Goal: Book appointment/travel/reservation

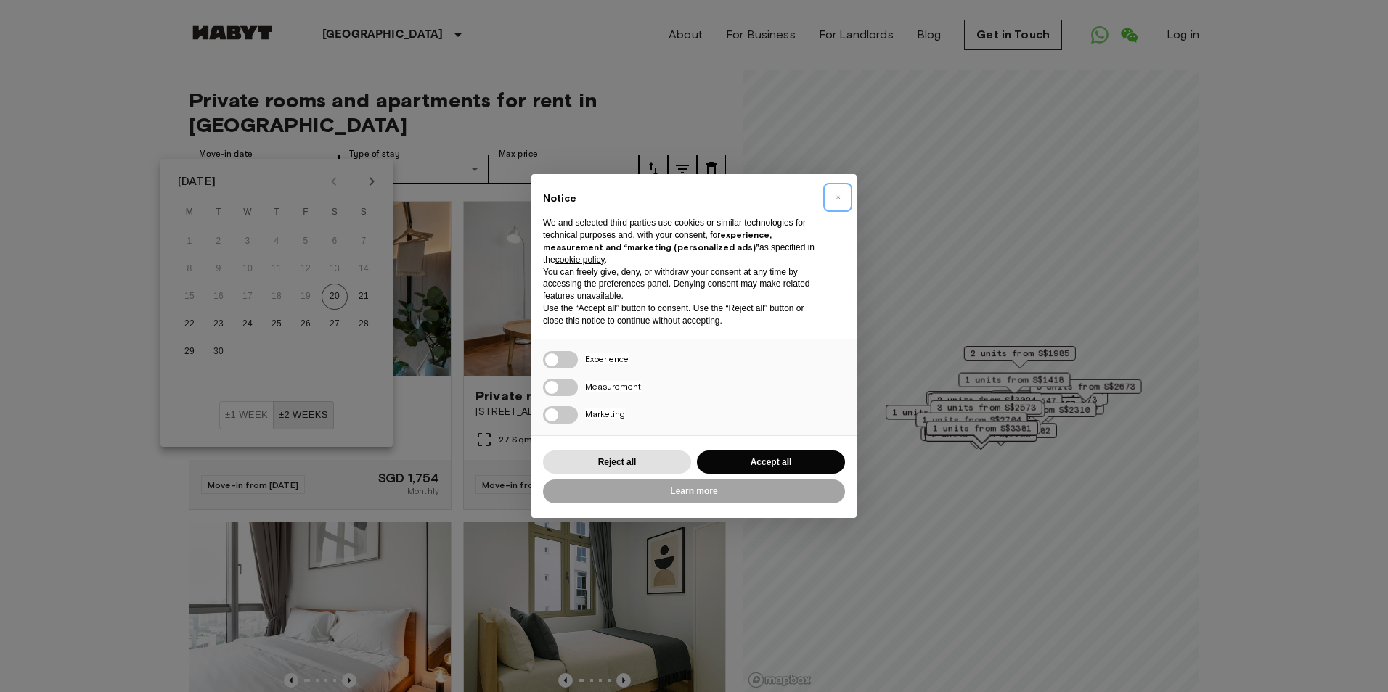
click at [840, 197] on button "×" at bounding box center [837, 197] width 23 height 23
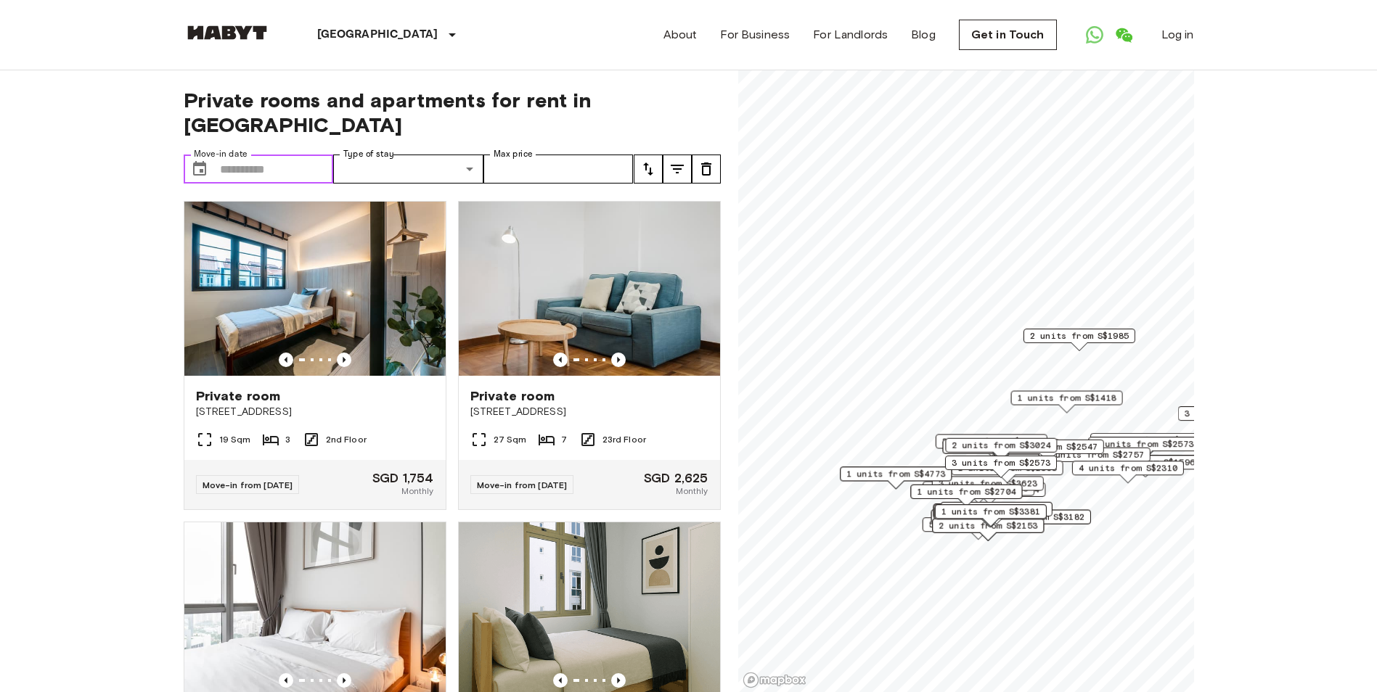
click at [303, 155] on input "Move-in date" at bounding box center [277, 169] width 114 height 29
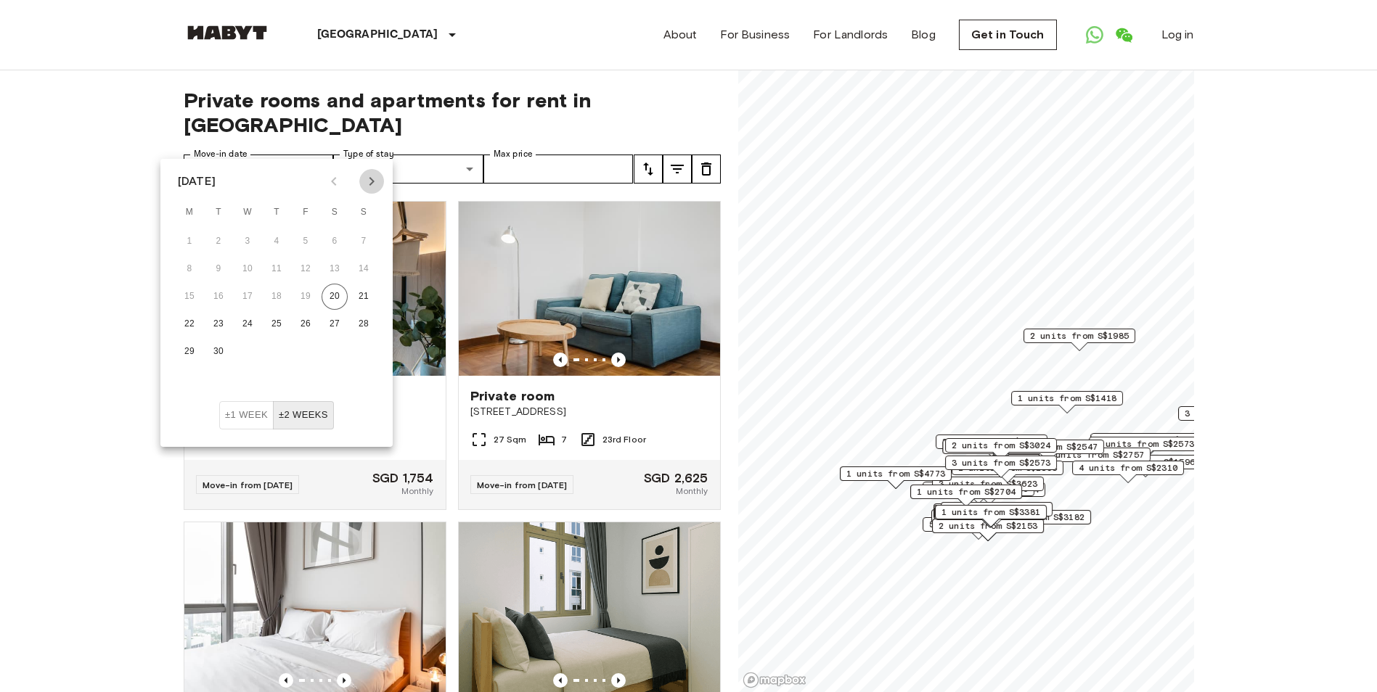
click at [368, 185] on icon "Next month" at bounding box center [371, 181] width 17 height 17
click at [192, 269] on button "6" at bounding box center [189, 269] width 26 height 26
type input "**********"
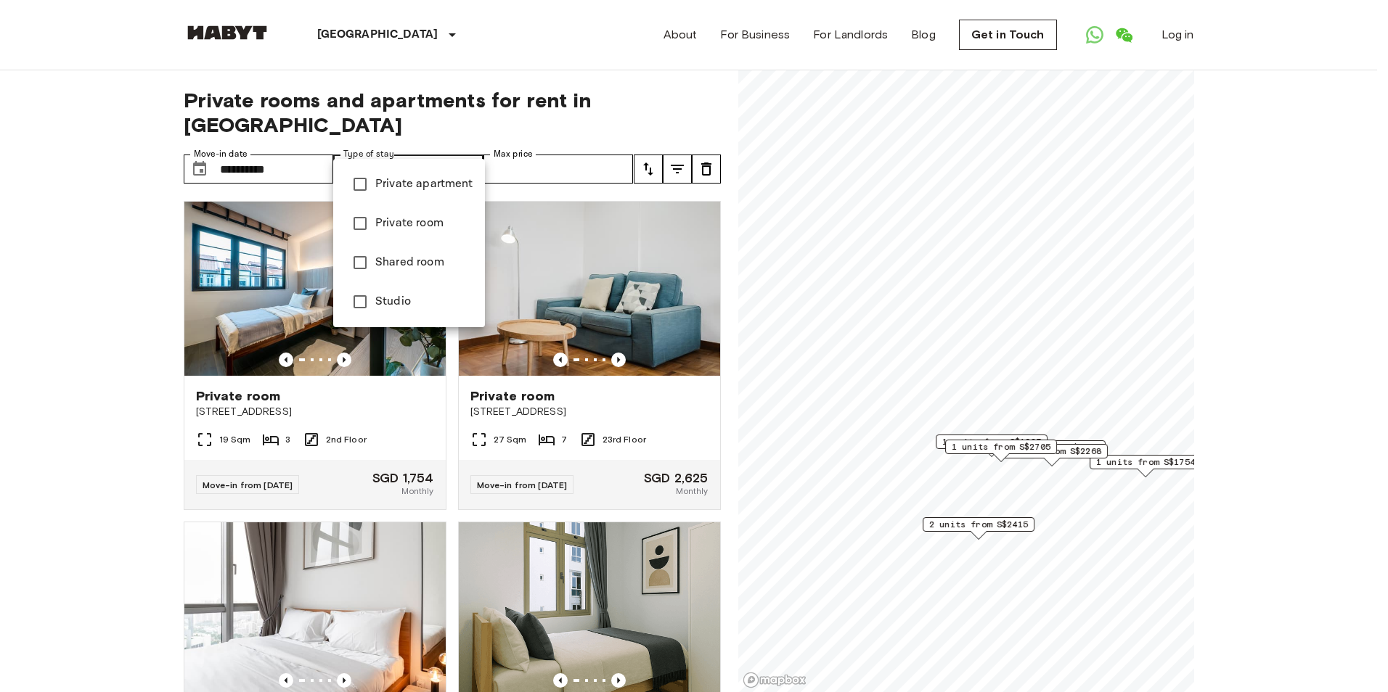
click at [267, 144] on div at bounding box center [694, 346] width 1388 height 692
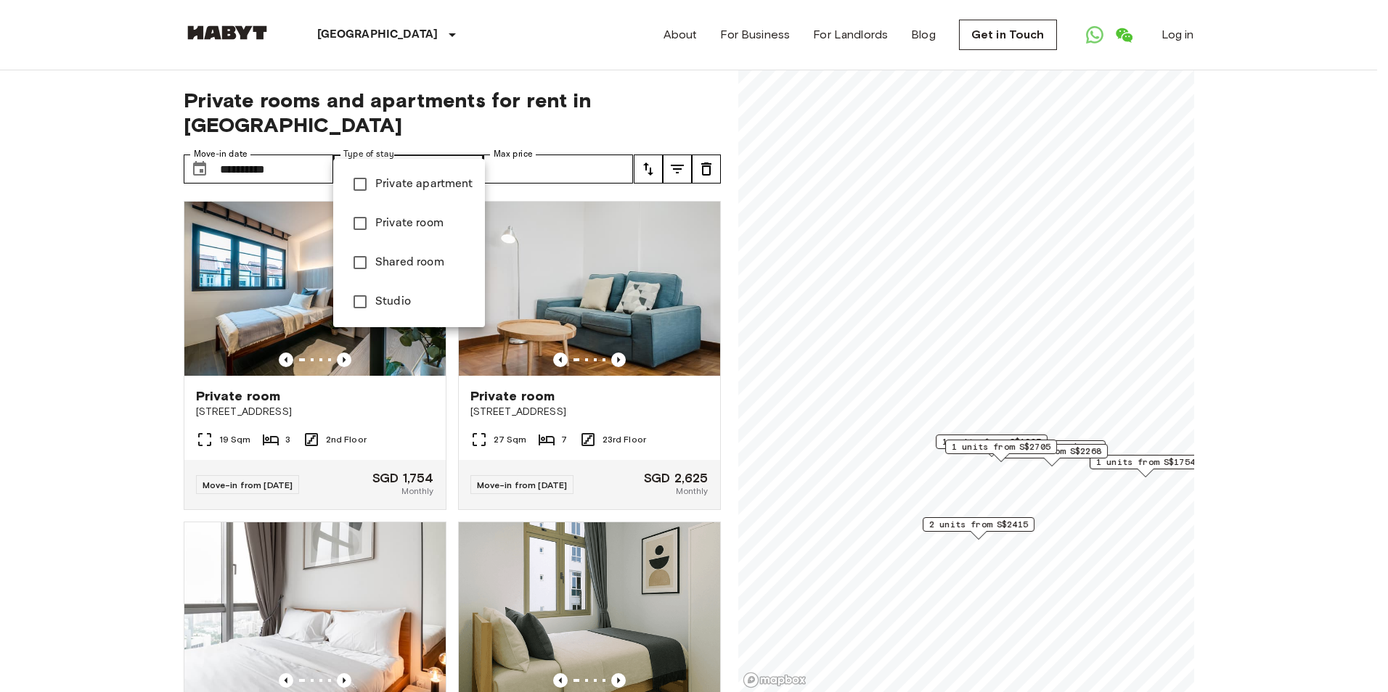
click at [136, 278] on div at bounding box center [694, 346] width 1388 height 692
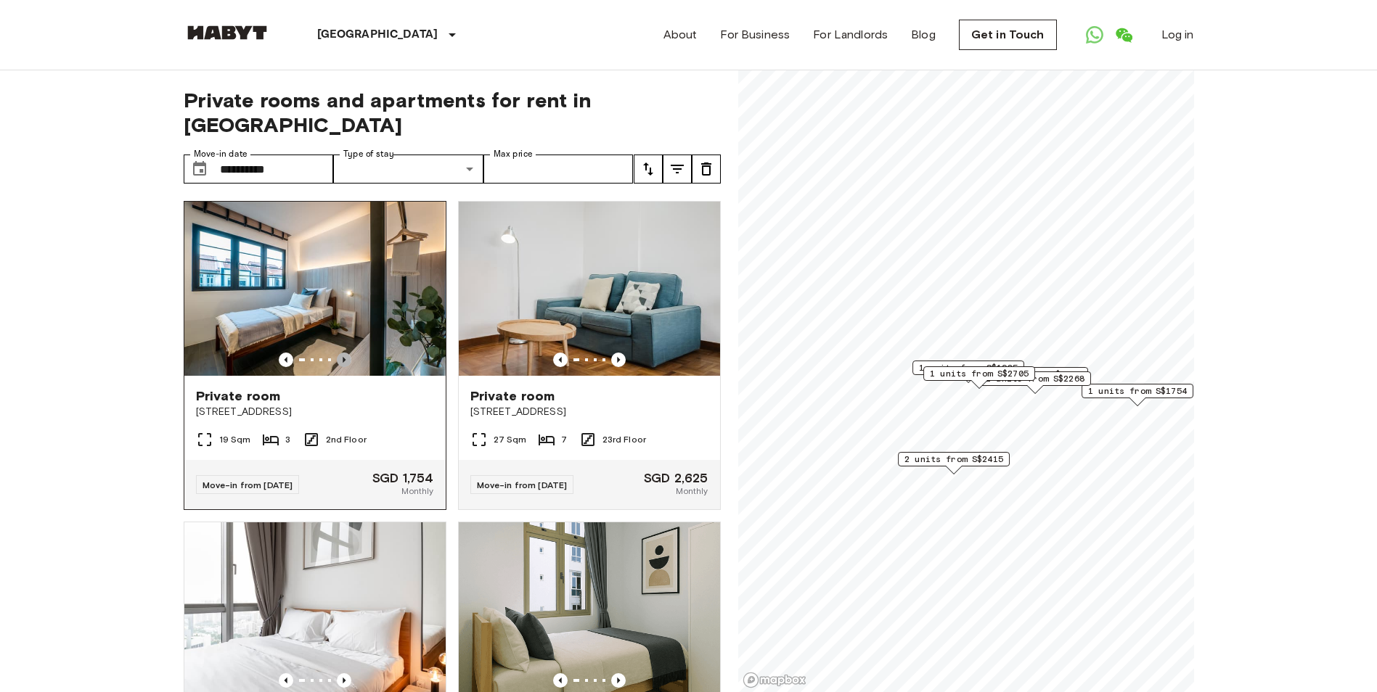
click at [341, 353] on icon "Previous image" at bounding box center [344, 360] width 15 height 15
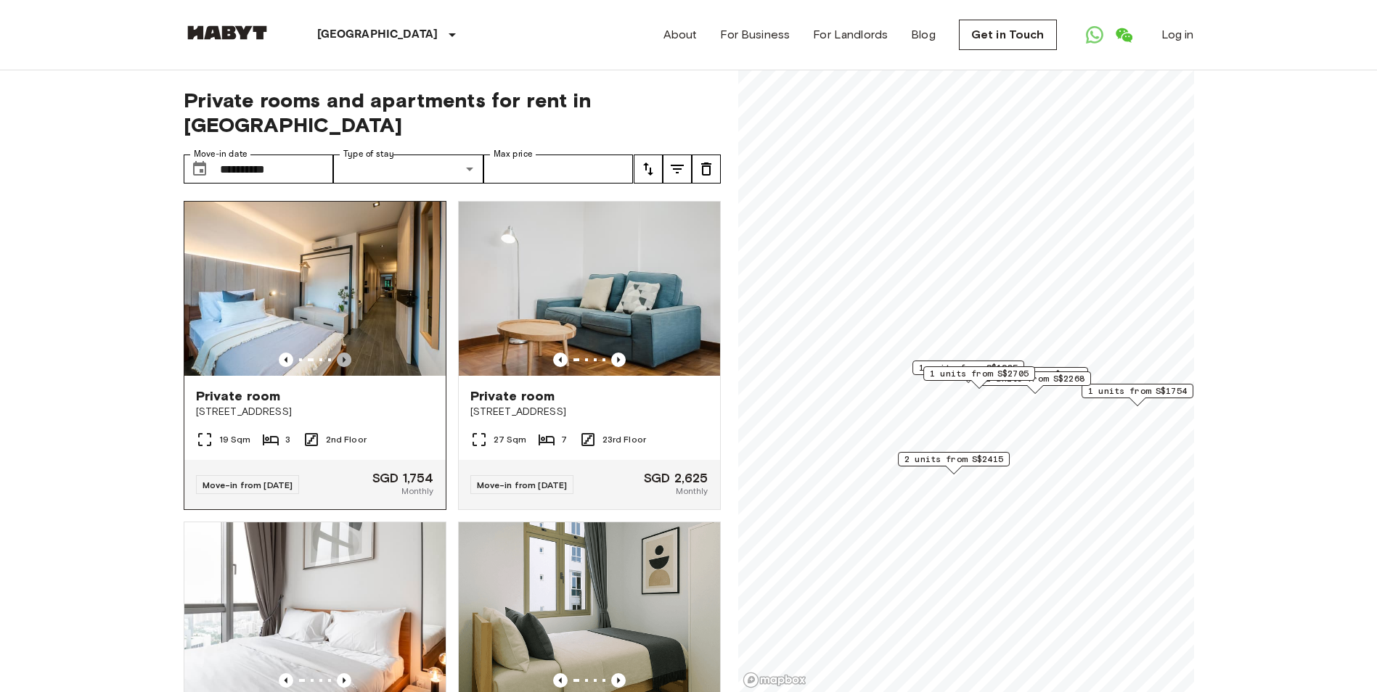
click at [341, 353] on icon "Previous image" at bounding box center [344, 360] width 15 height 15
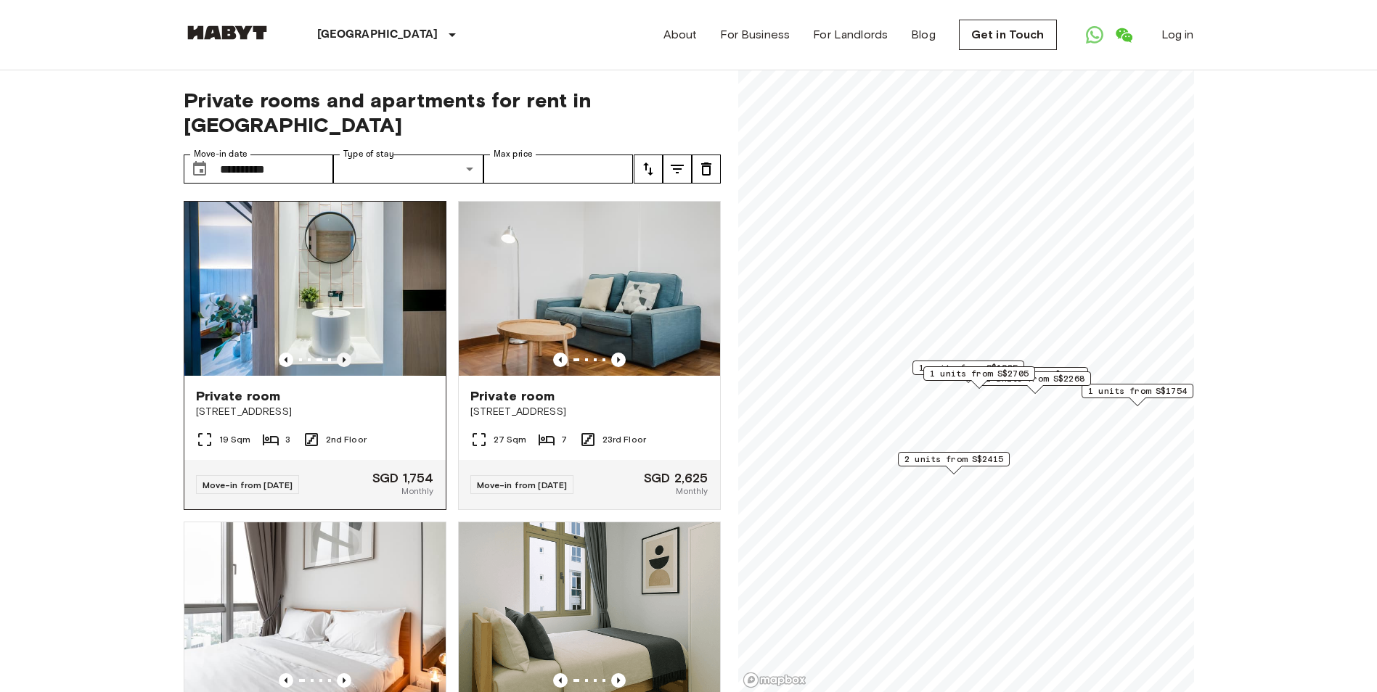
click at [341, 353] on icon "Previous image" at bounding box center [344, 360] width 15 height 15
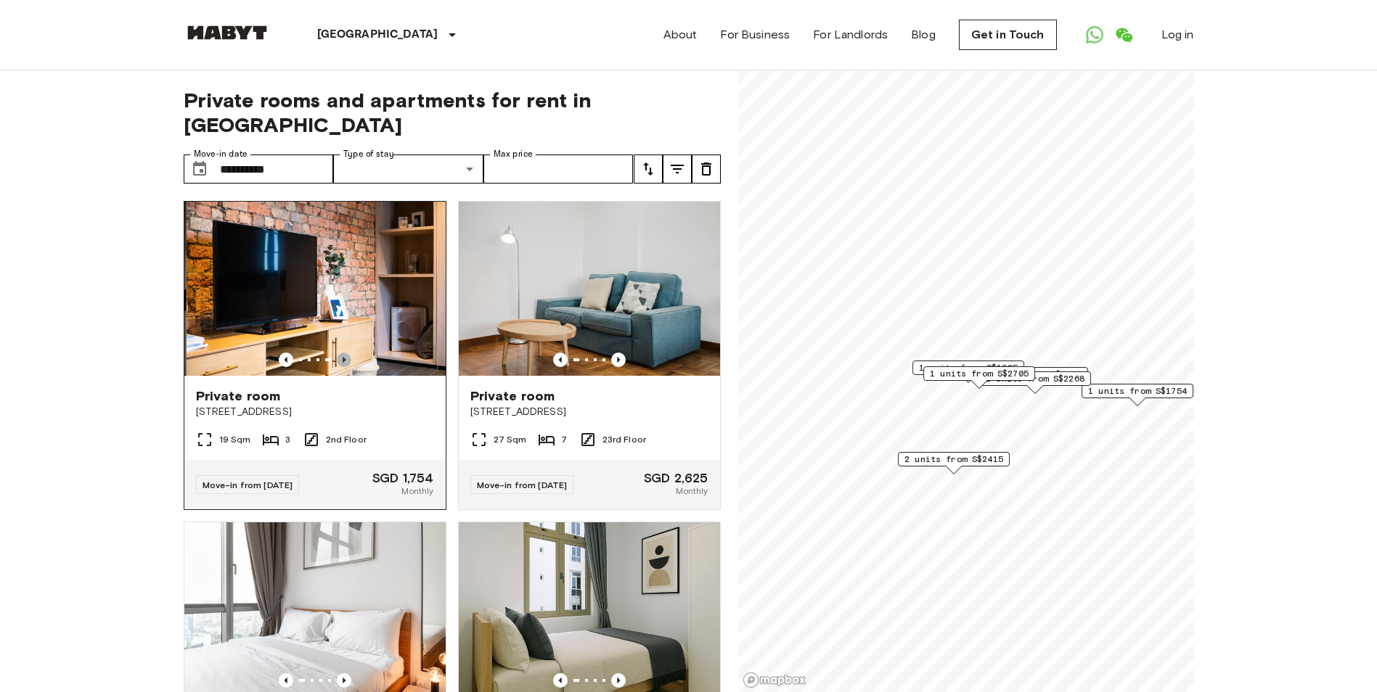
click at [341, 353] on icon "Previous image" at bounding box center [344, 360] width 15 height 15
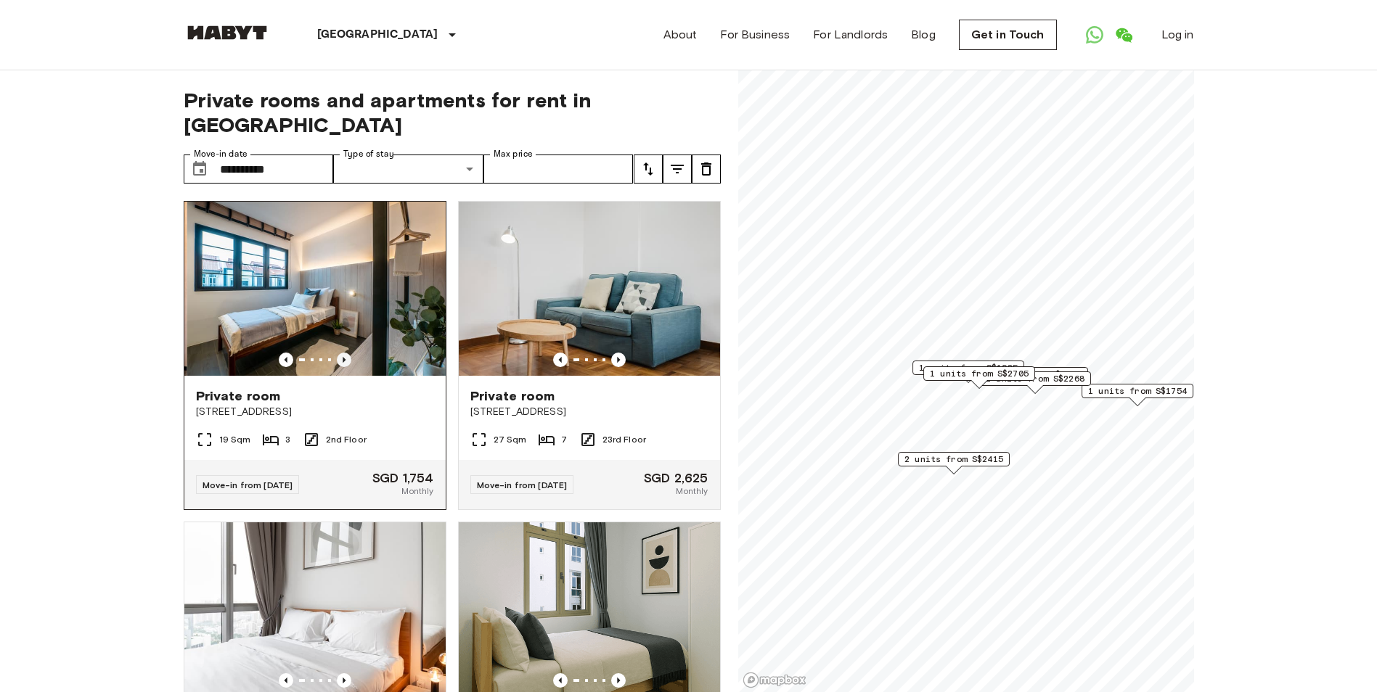
click at [341, 353] on icon "Previous image" at bounding box center [344, 360] width 15 height 15
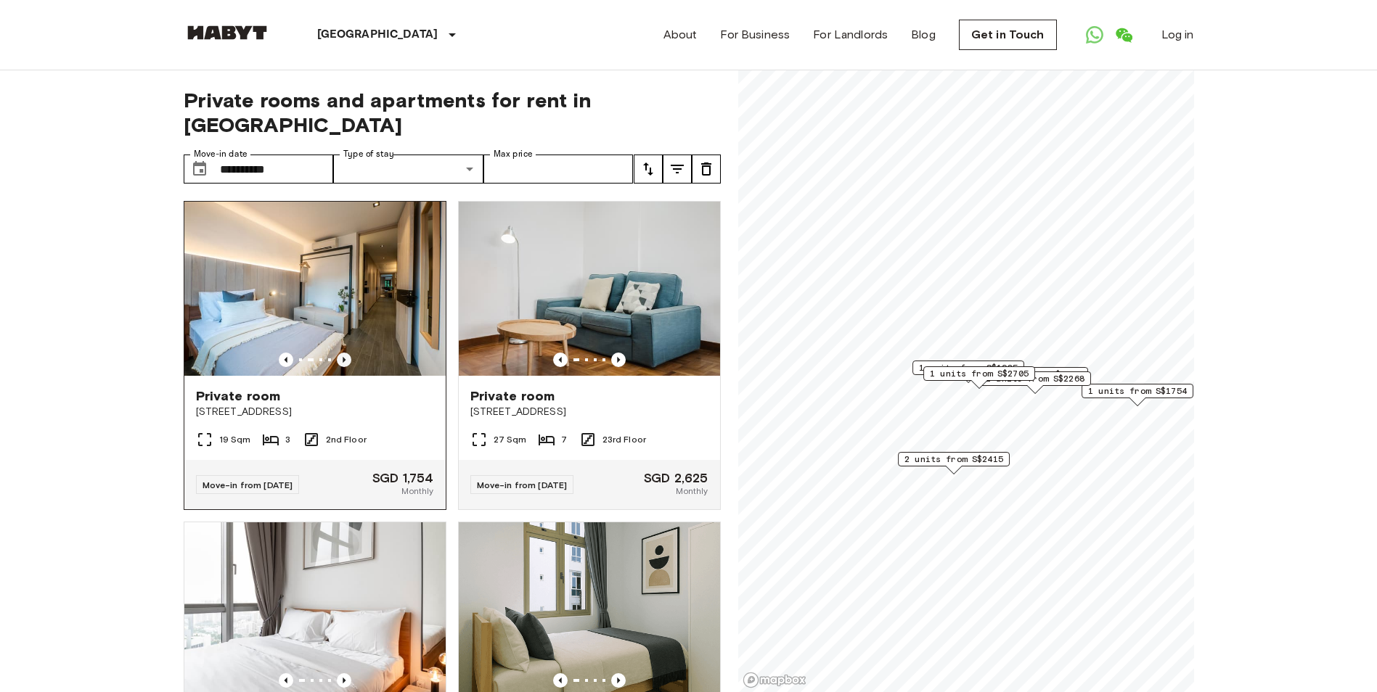
click at [341, 353] on icon "Previous image" at bounding box center [344, 360] width 15 height 15
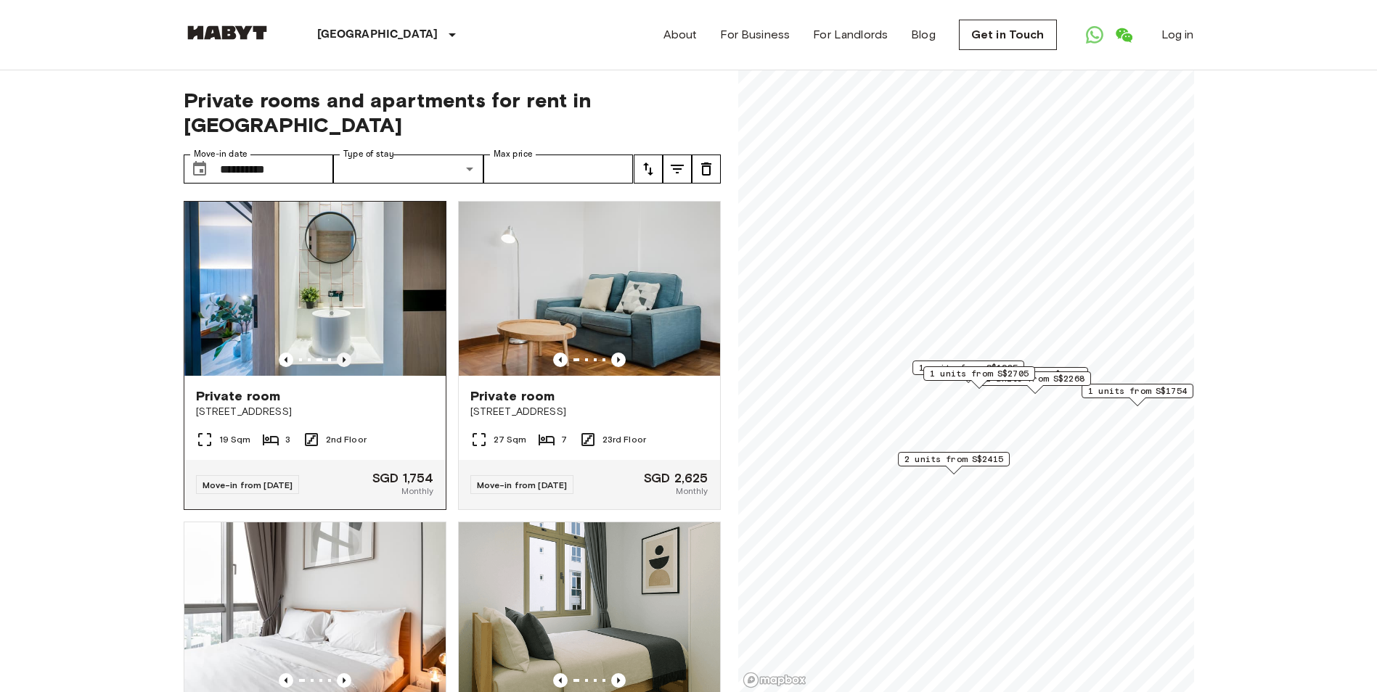
click at [341, 353] on icon "Previous image" at bounding box center [344, 360] width 15 height 15
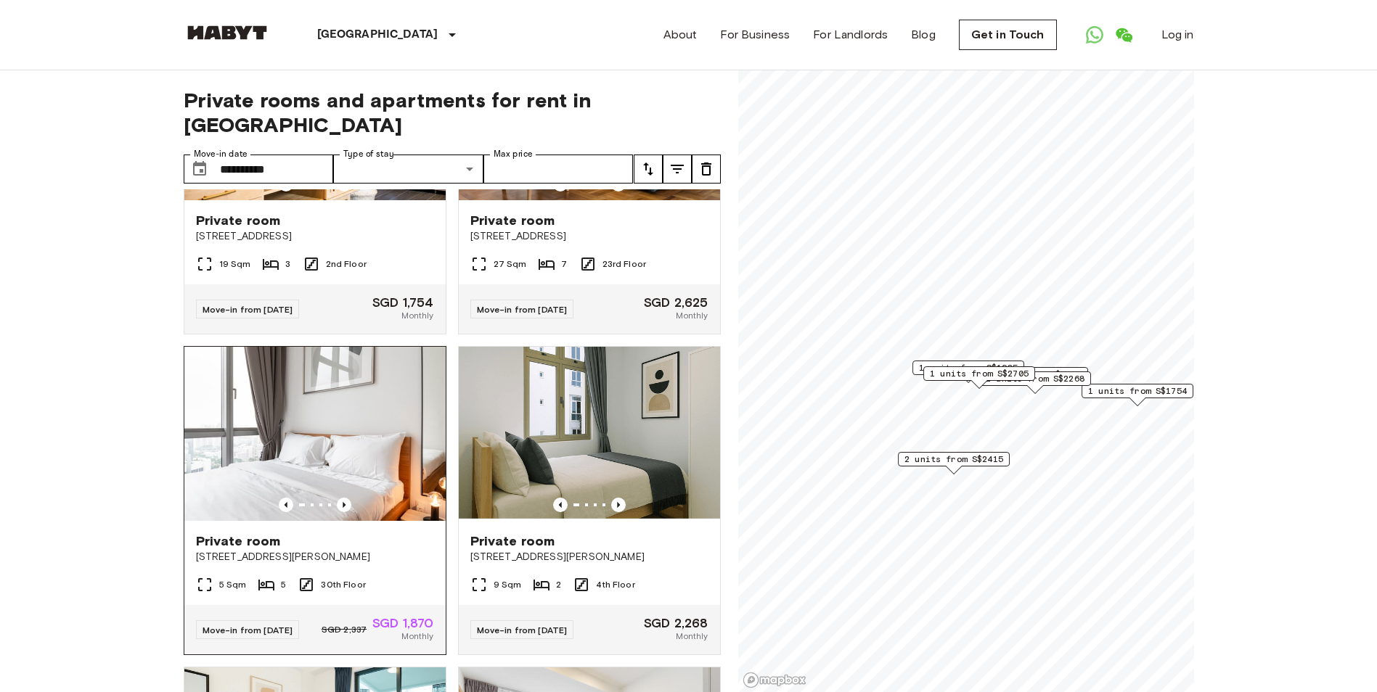
scroll to position [218, 0]
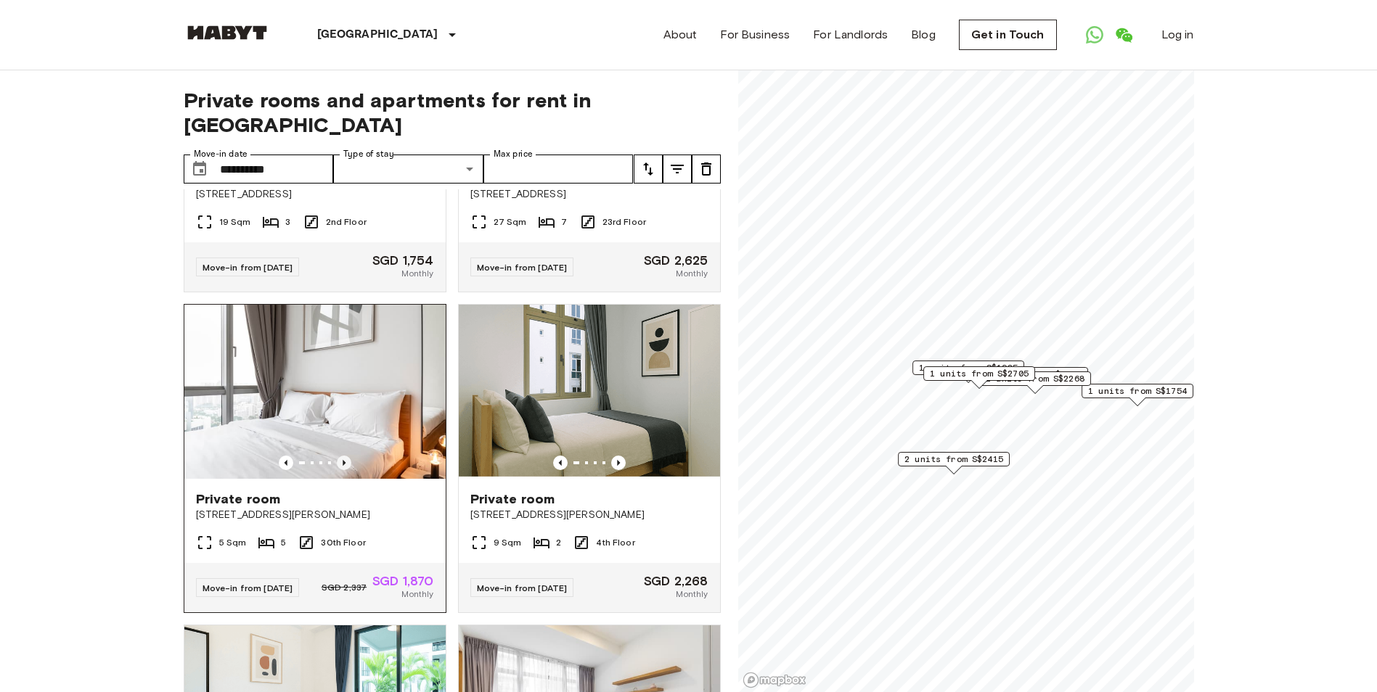
click at [338, 456] on icon "Previous image" at bounding box center [344, 463] width 15 height 15
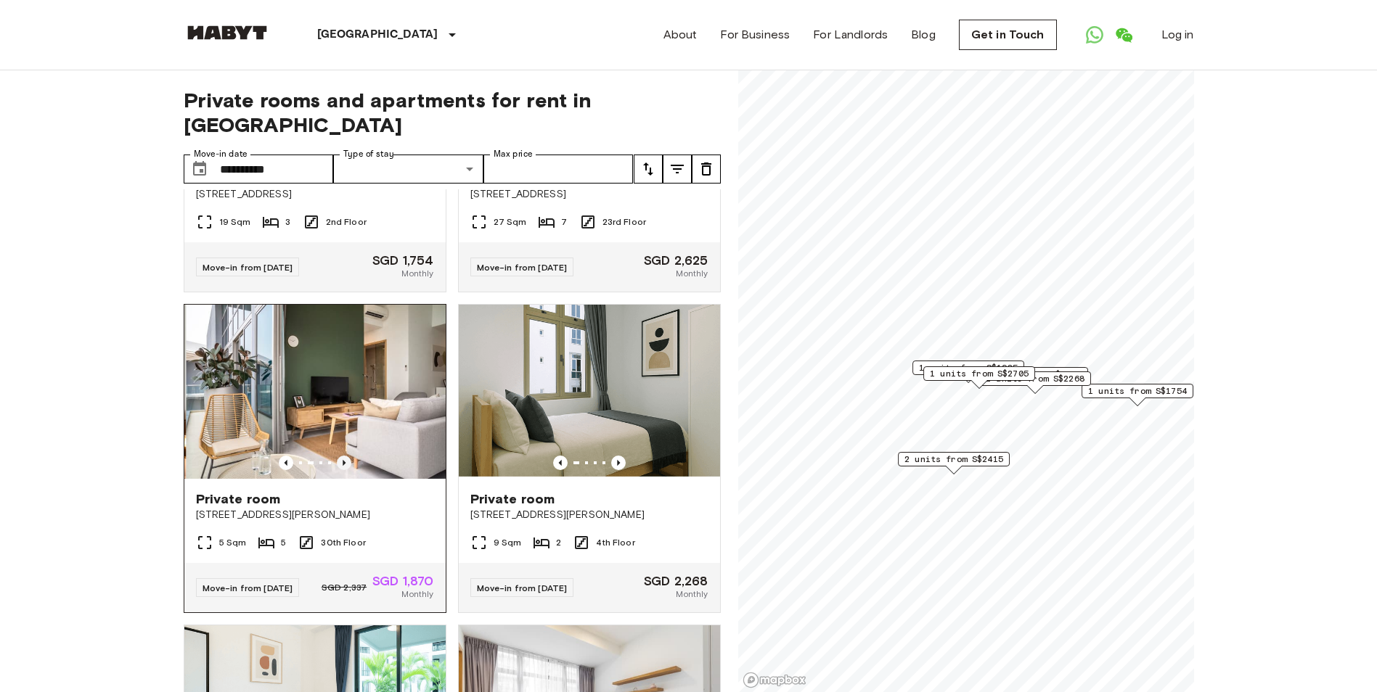
click at [338, 456] on icon "Previous image" at bounding box center [344, 463] width 15 height 15
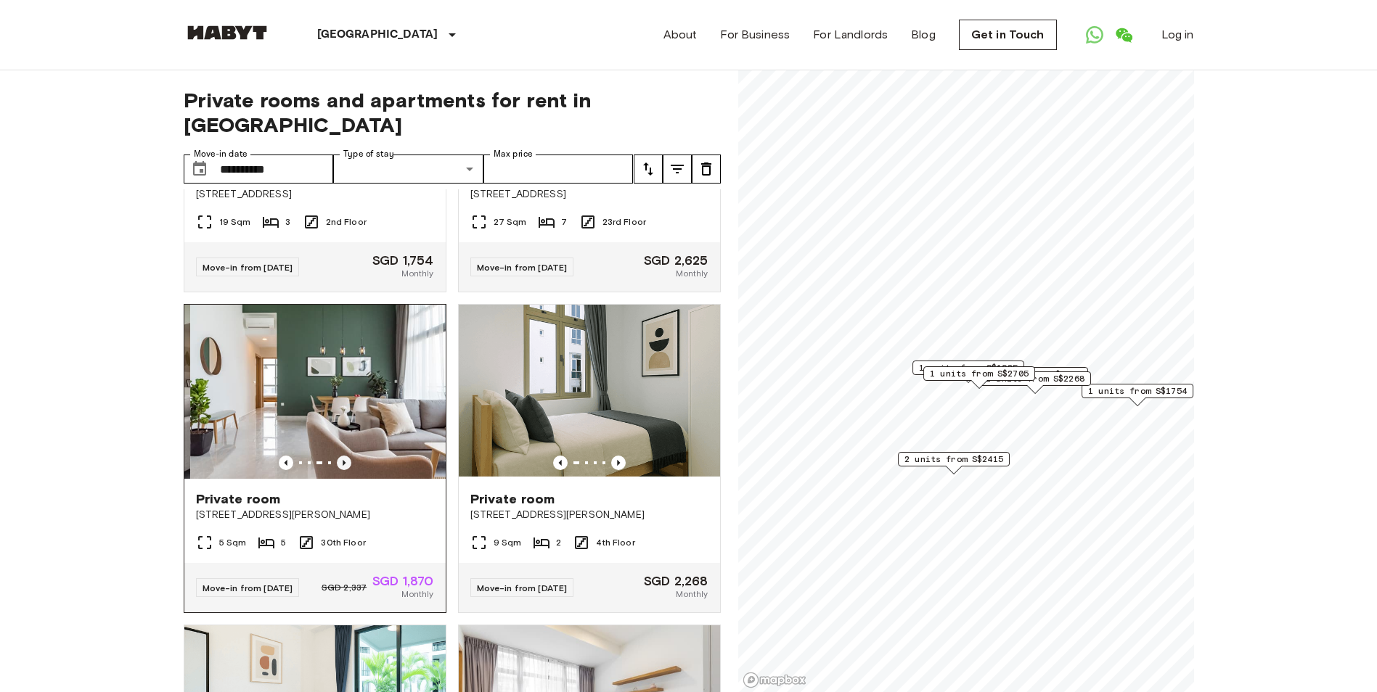
click at [338, 456] on icon "Previous image" at bounding box center [344, 463] width 15 height 15
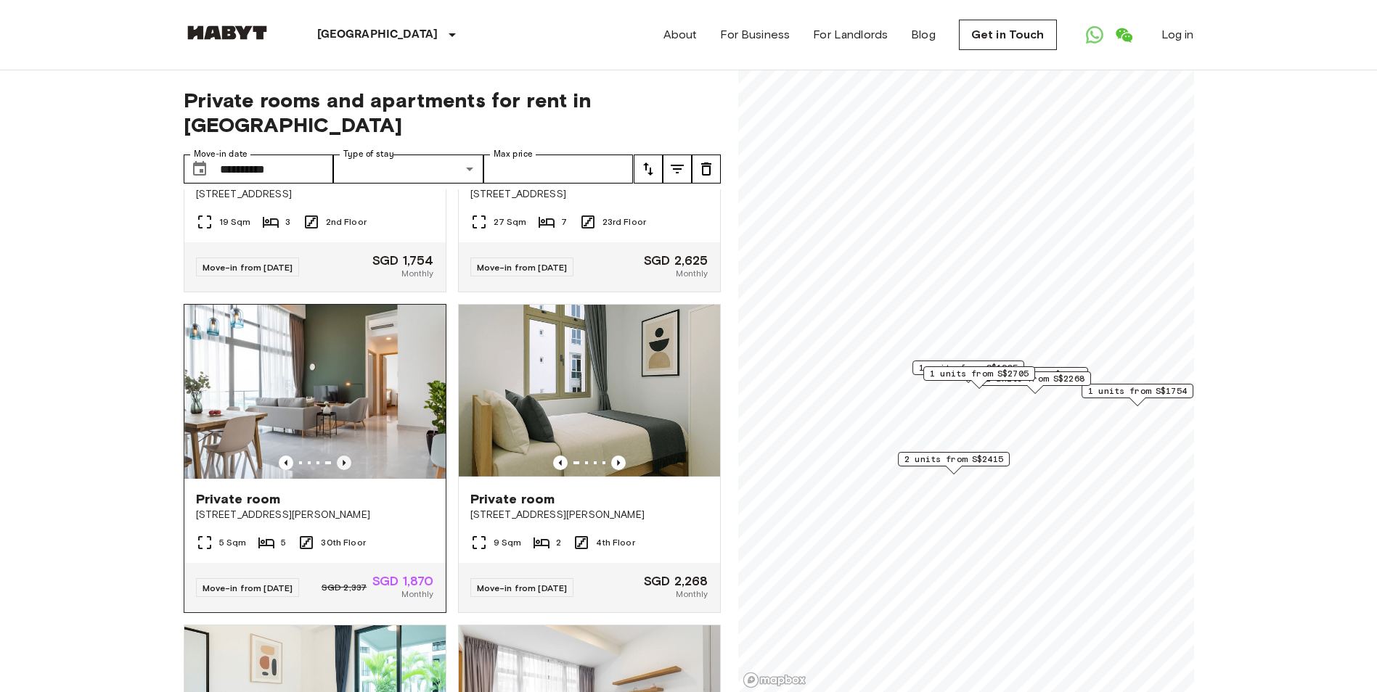
click at [338, 456] on icon "Previous image" at bounding box center [344, 463] width 15 height 15
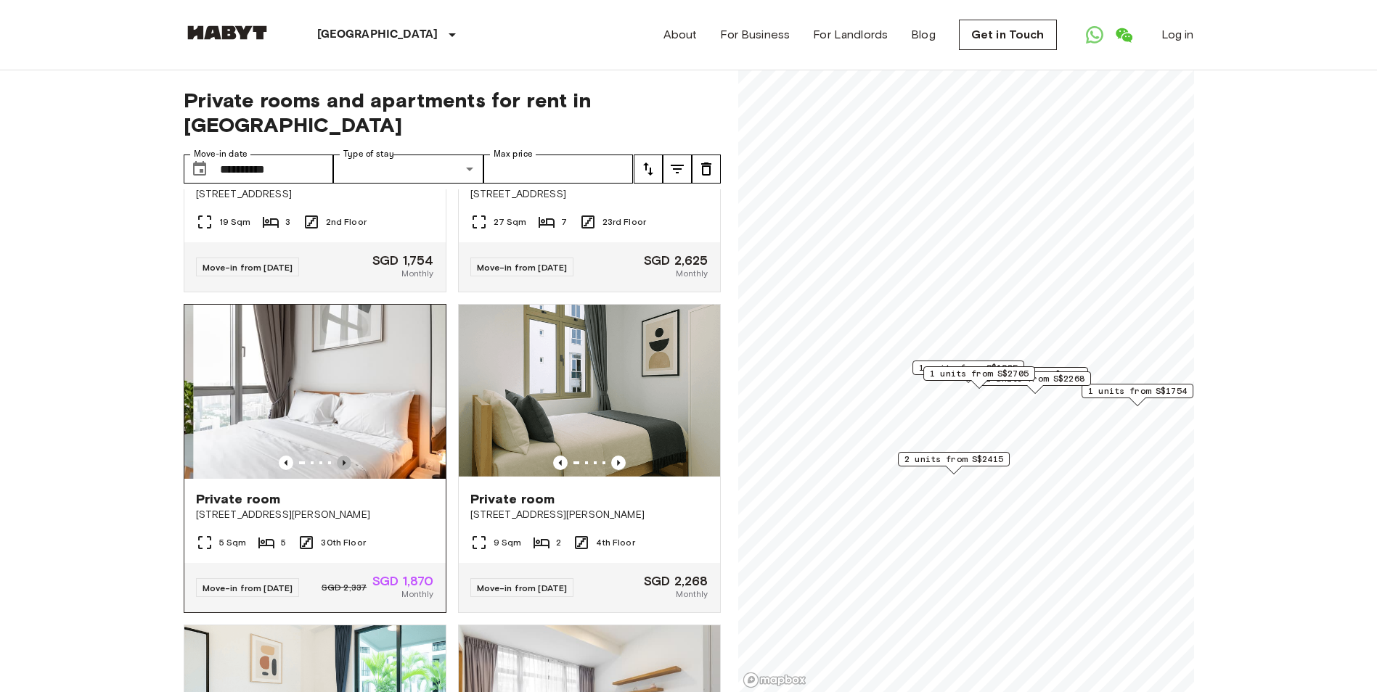
click at [338, 456] on icon "Previous image" at bounding box center [344, 463] width 15 height 15
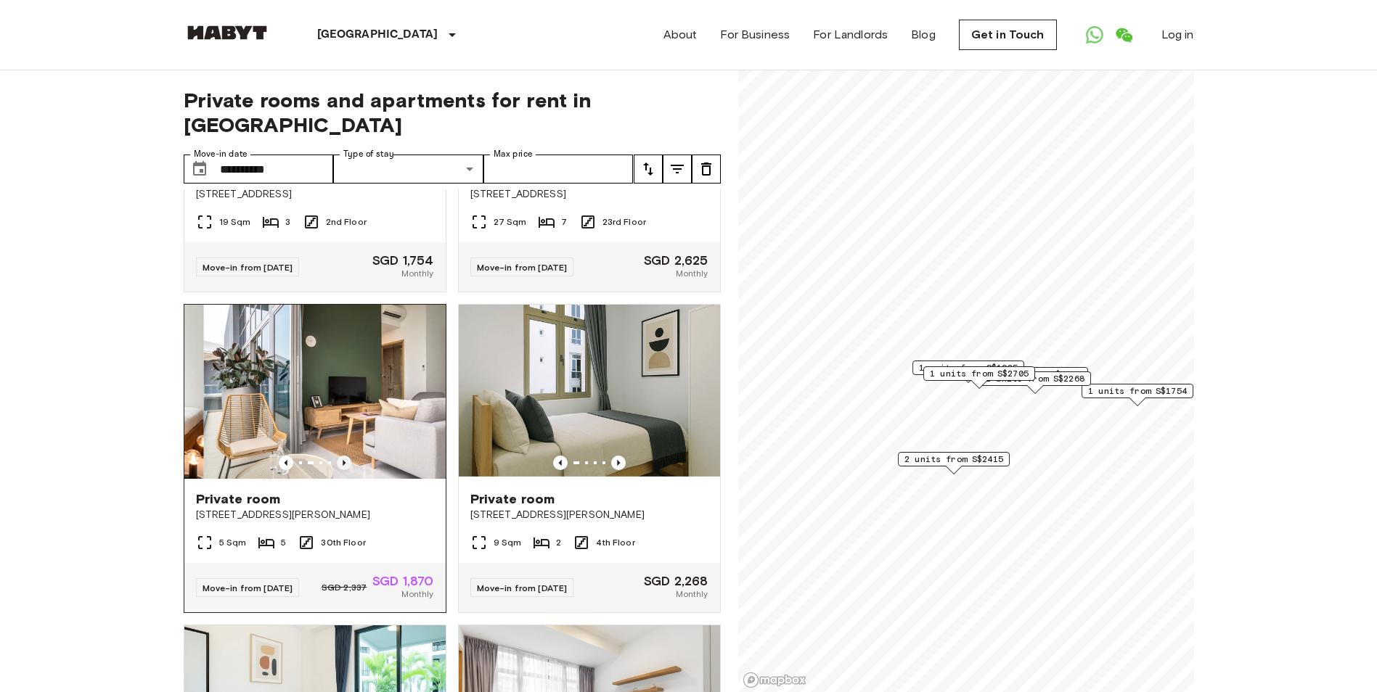
click at [338, 456] on icon "Previous image" at bounding box center [344, 463] width 15 height 15
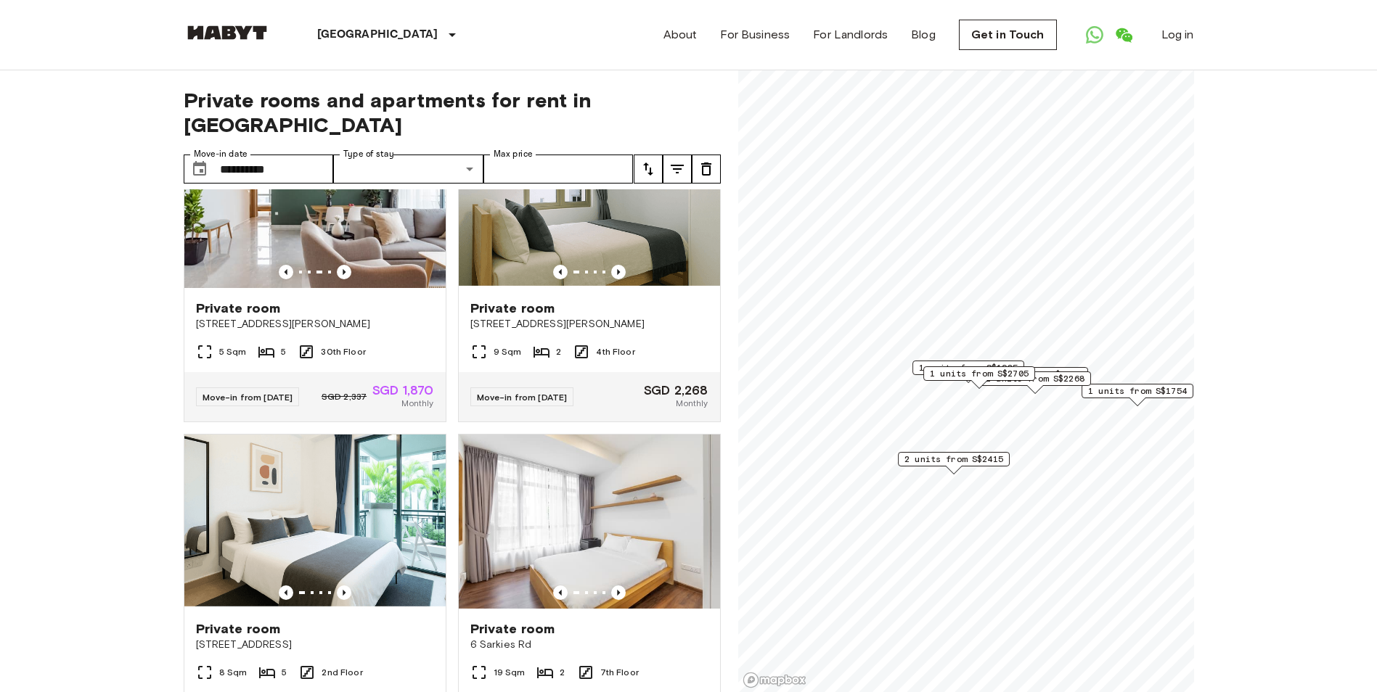
scroll to position [554, 0]
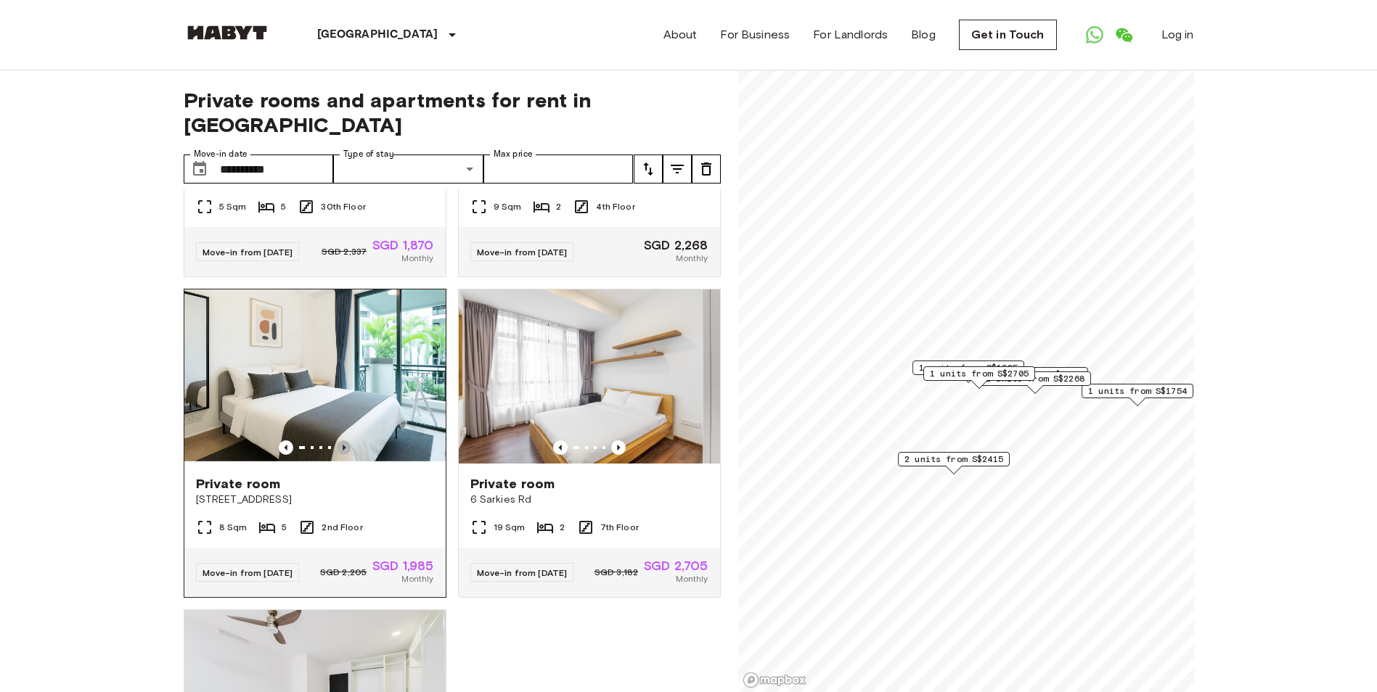
click at [343, 445] on icon "Previous image" at bounding box center [344, 448] width 3 height 6
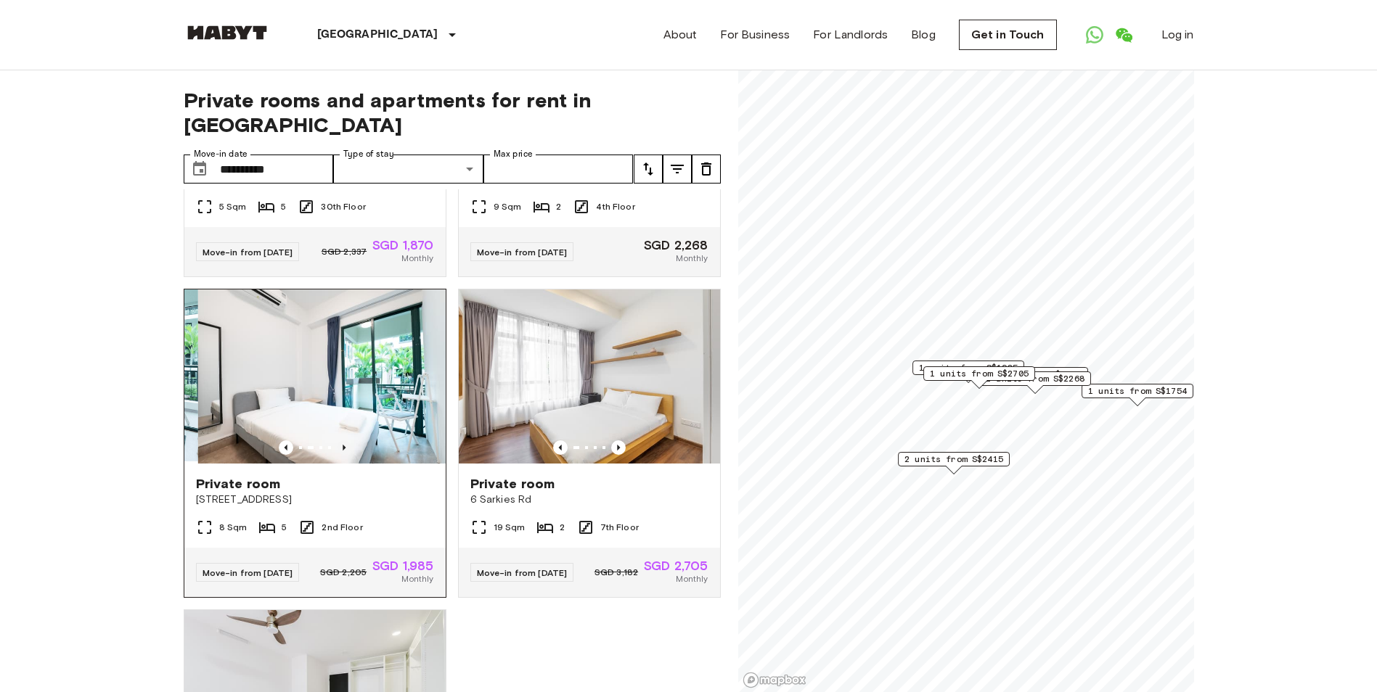
click at [343, 445] on icon "Previous image" at bounding box center [344, 448] width 3 height 6
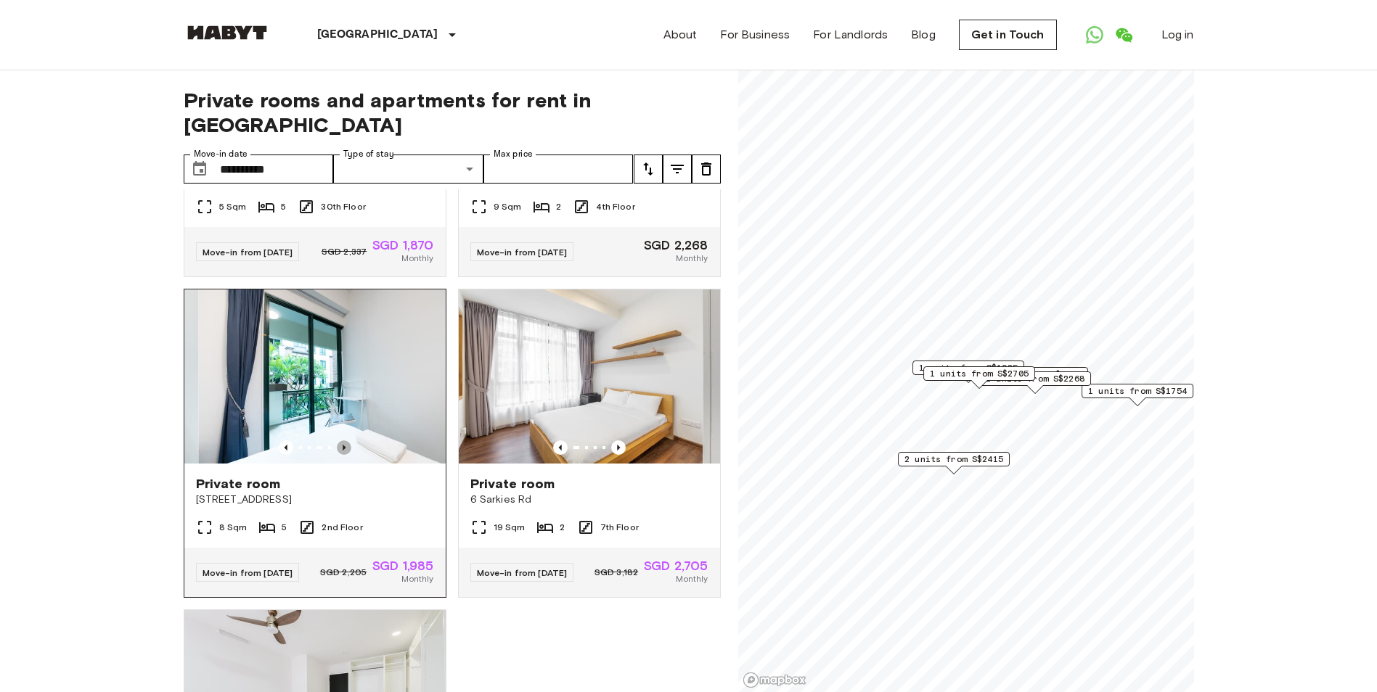
click at [343, 445] on icon "Previous image" at bounding box center [344, 448] width 3 height 6
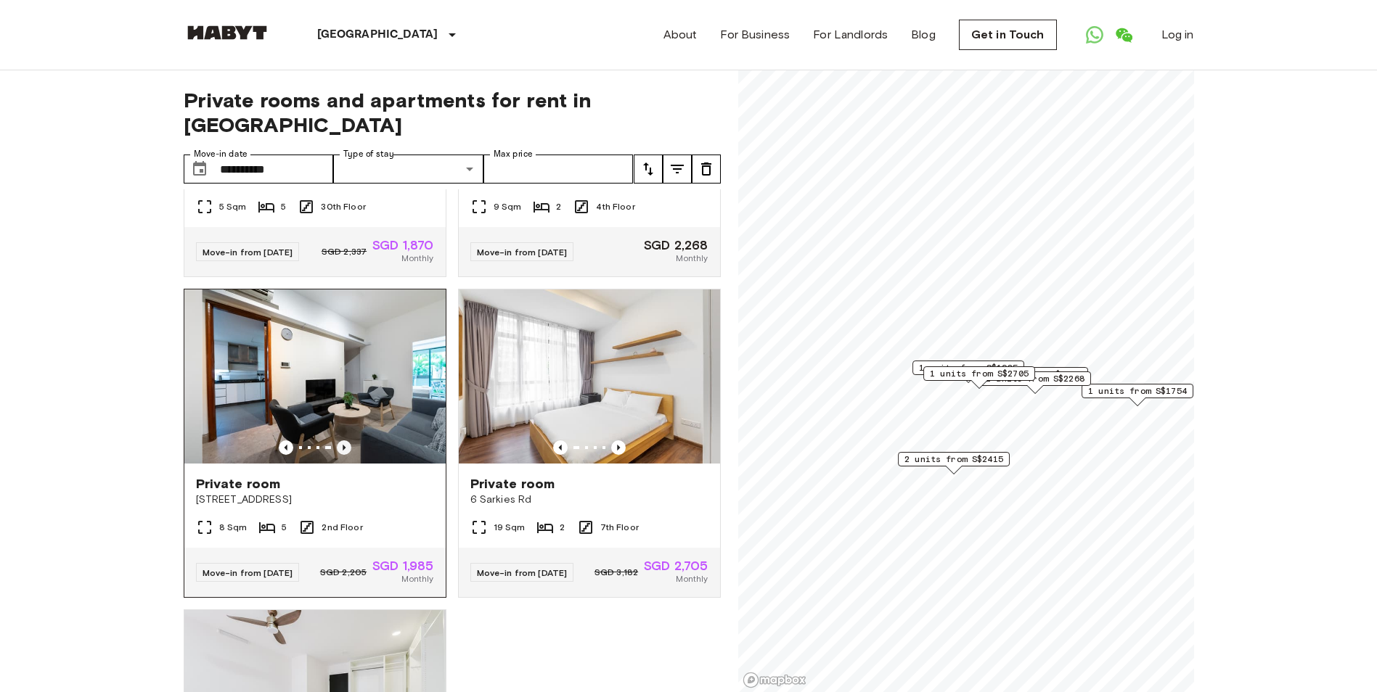
click at [343, 445] on icon "Previous image" at bounding box center [344, 448] width 3 height 6
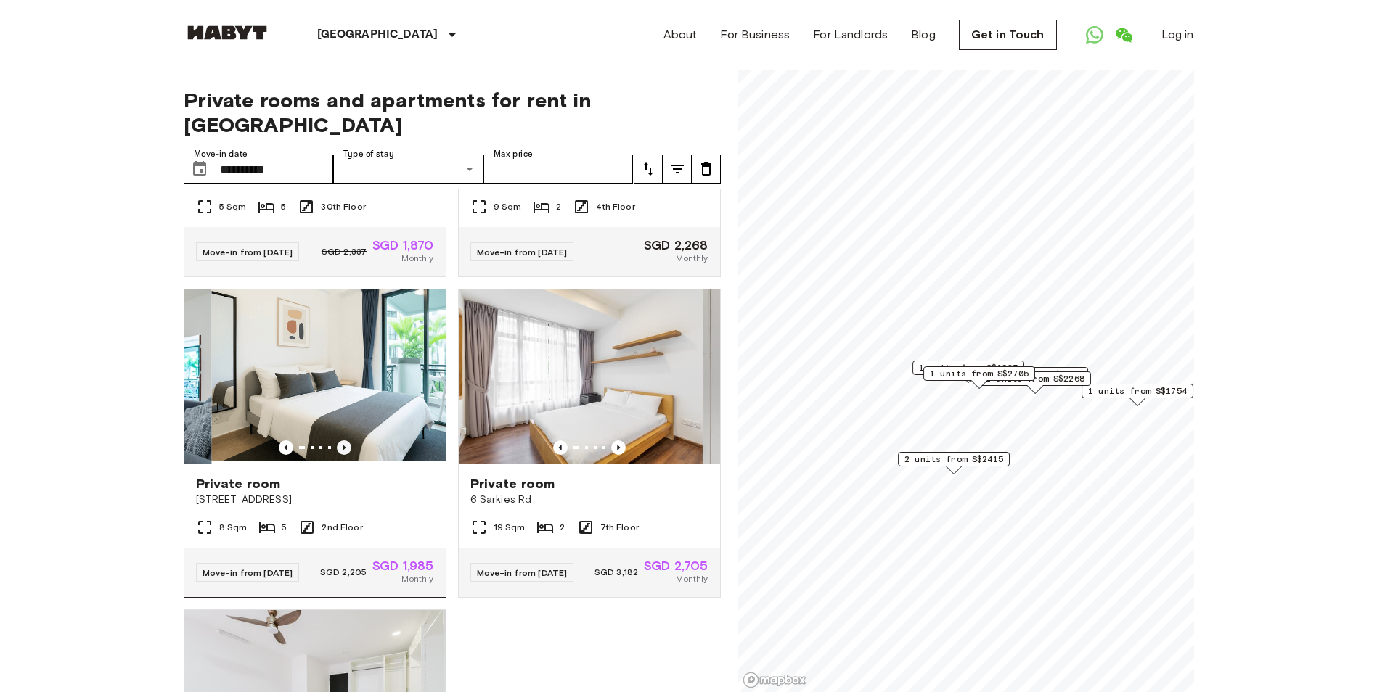
click at [343, 445] on icon "Previous image" at bounding box center [344, 448] width 3 height 6
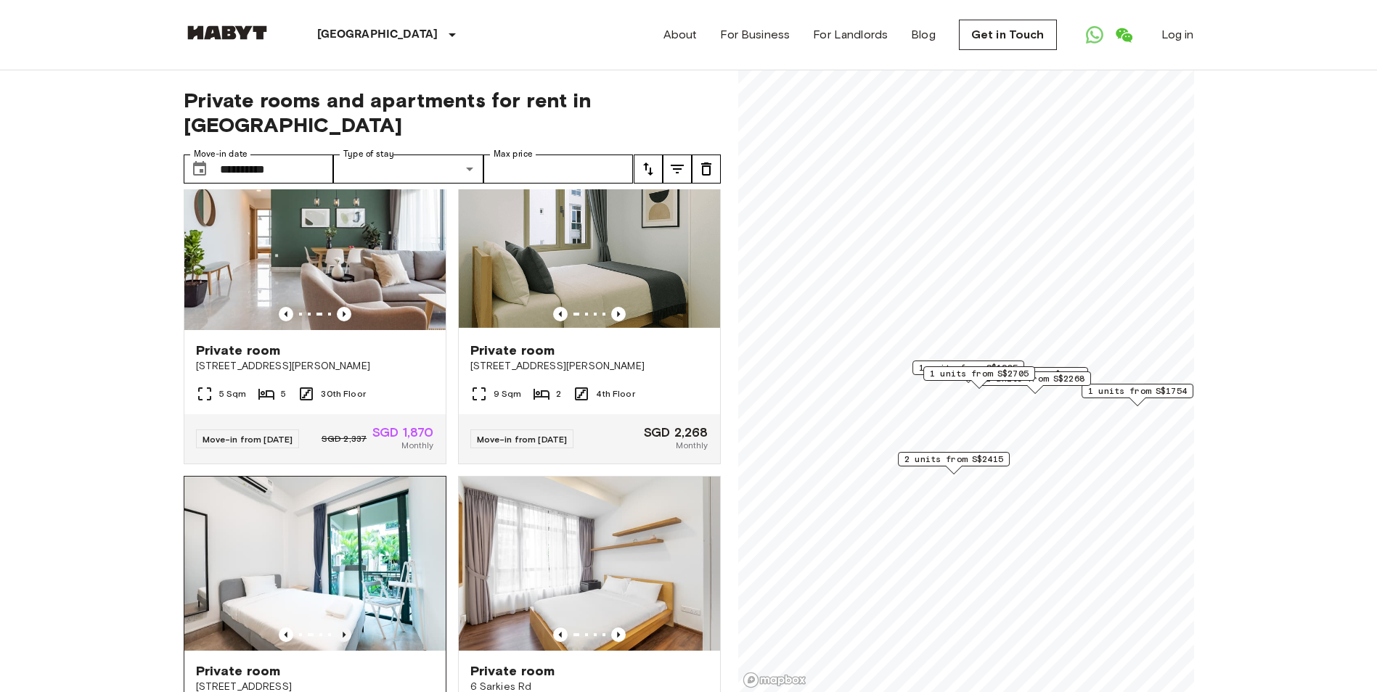
scroll to position [336, 0]
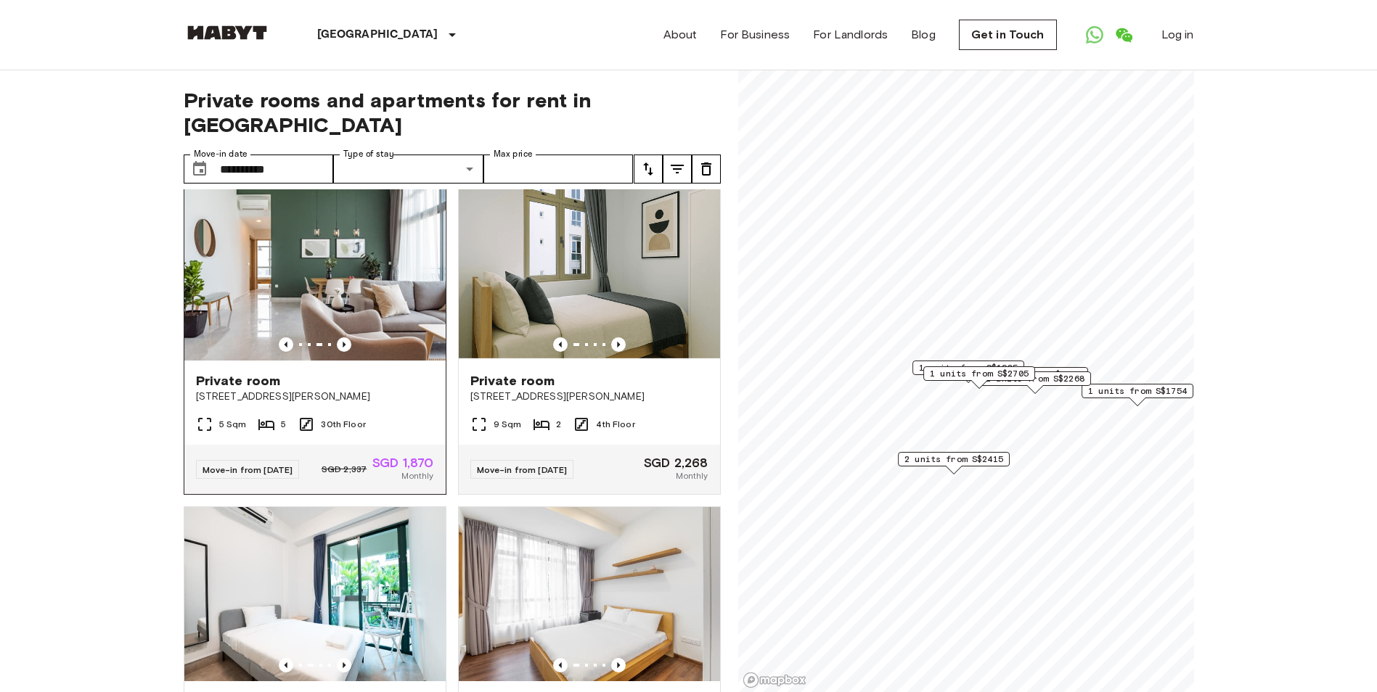
click at [378, 243] on img at bounding box center [314, 274] width 261 height 174
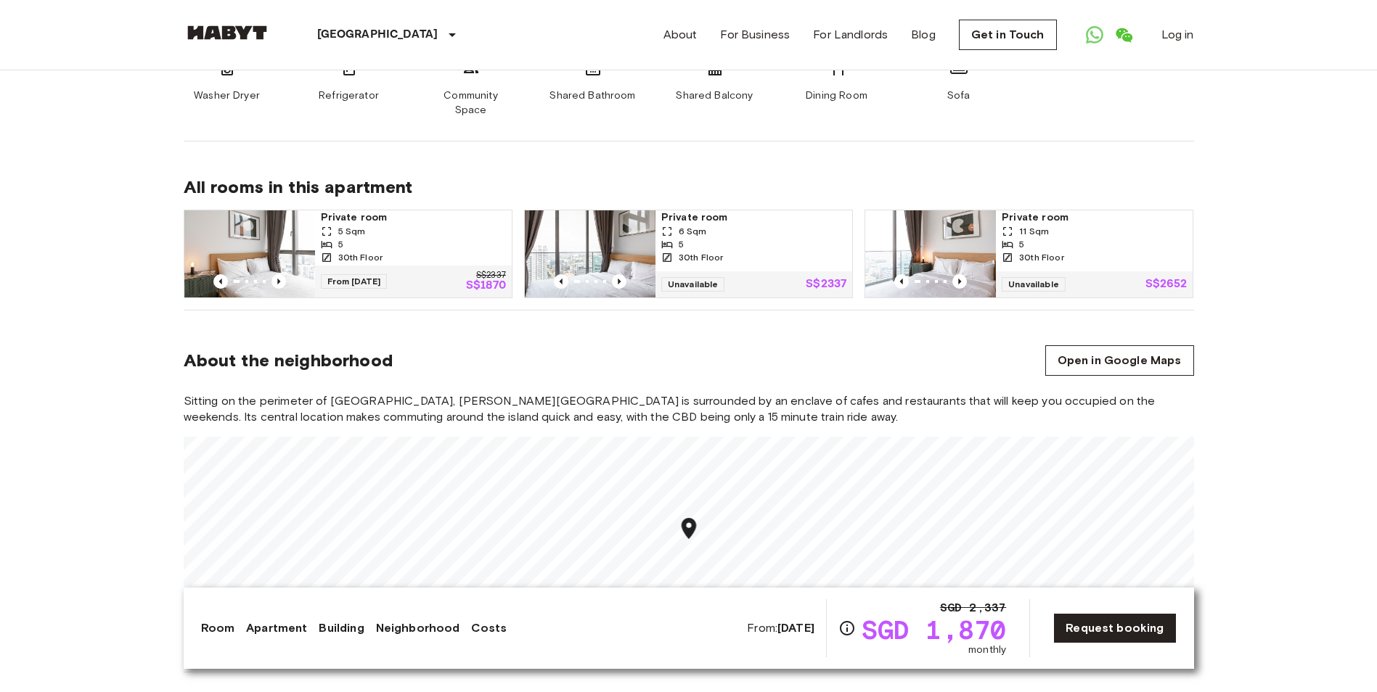
scroll to position [1016, 0]
